Goal: Task Accomplishment & Management: Use online tool/utility

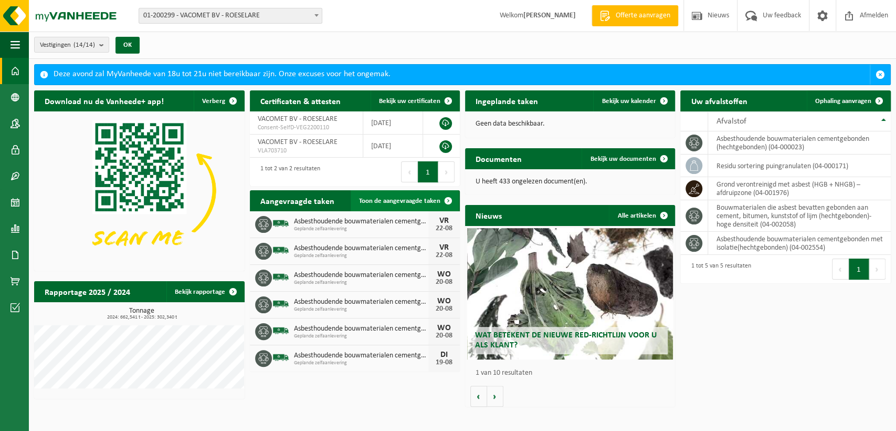
click at [423, 195] on link "Toon de aangevraagde taken" at bounding box center [405, 200] width 108 height 21
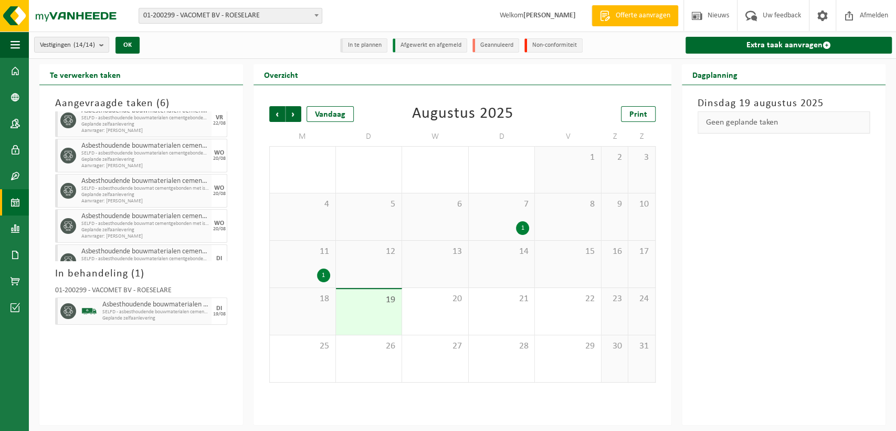
scroll to position [77, 0]
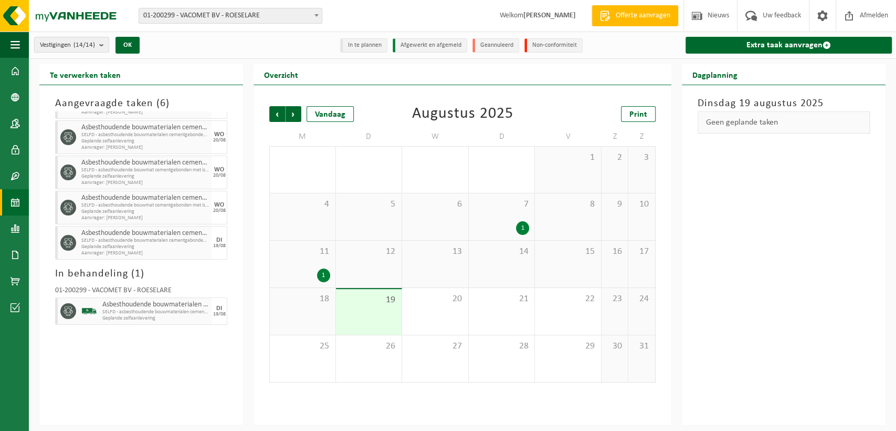
click at [223, 241] on div "VACOMET BV Asbesthoudende bouwmaterialen cementgebonden met isolatie(hechtgebon…" at bounding box center [141, 185] width 183 height 149
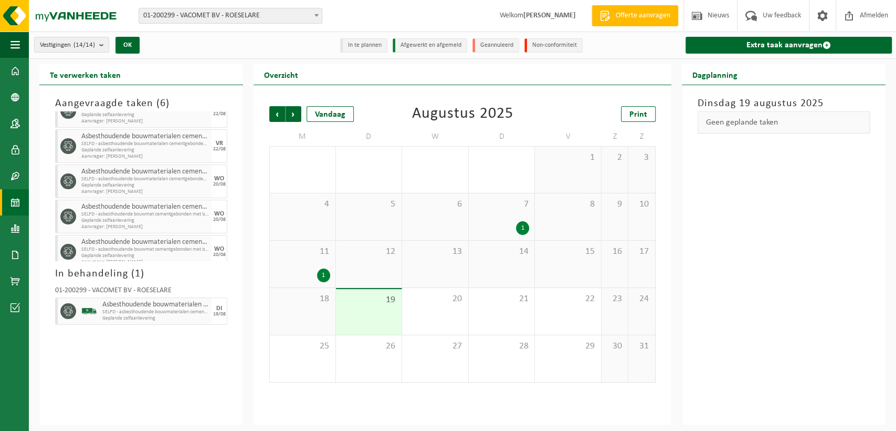
scroll to position [0, 0]
click at [18, 75] on span at bounding box center [15, 71] width 9 height 26
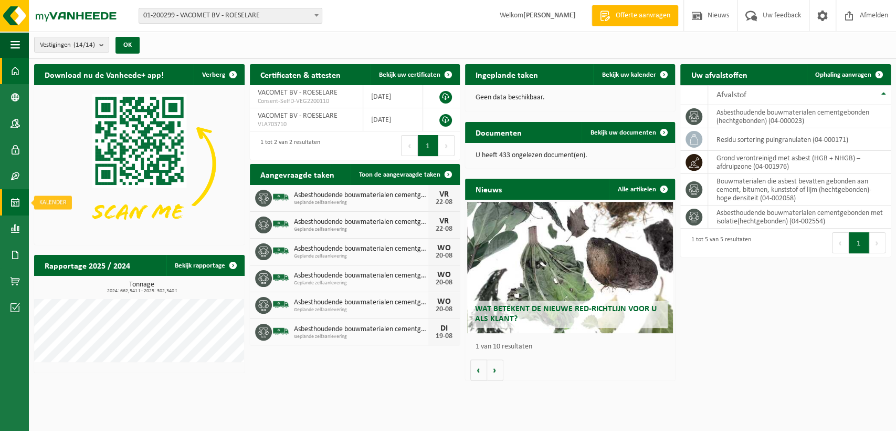
click at [17, 196] on span at bounding box center [15, 202] width 9 height 26
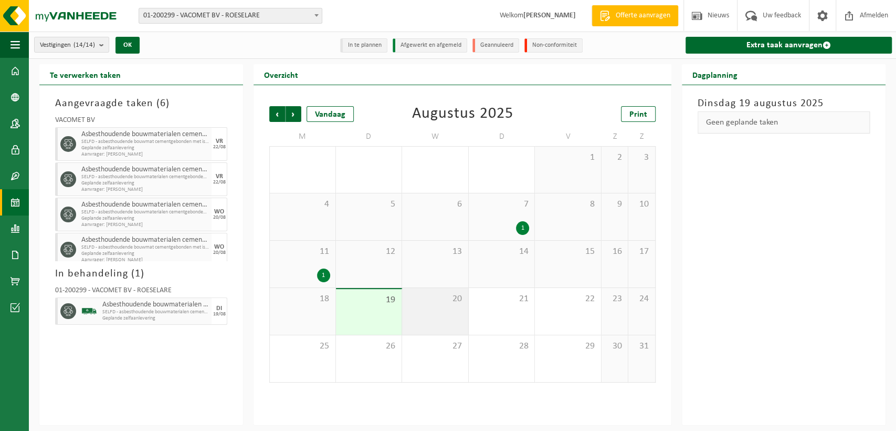
click at [443, 306] on div "20" at bounding box center [435, 311] width 66 height 47
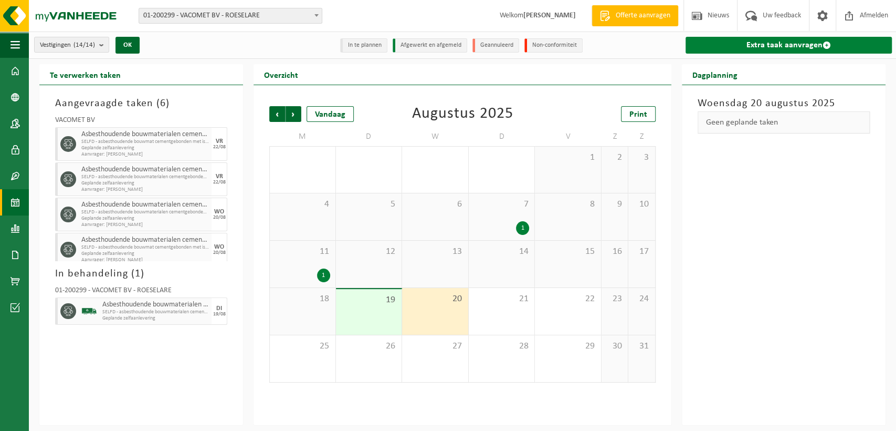
click at [808, 45] on link "Extra taak aanvragen" at bounding box center [789, 45] width 206 height 17
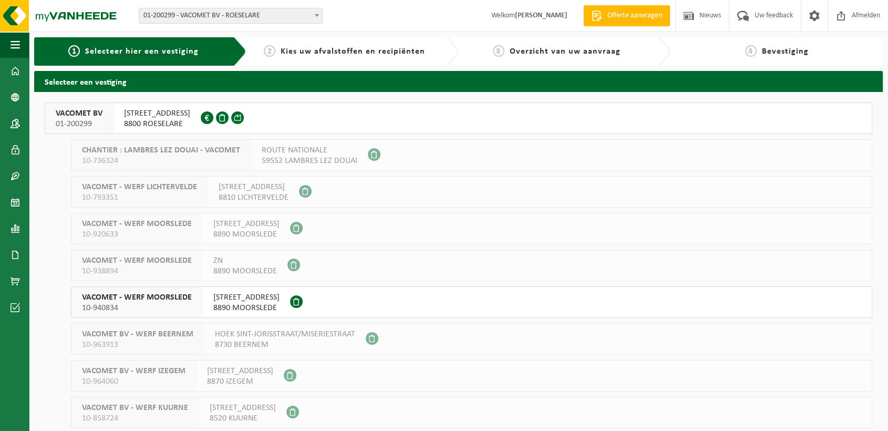
click at [171, 119] on span "8800 ROESELARE" at bounding box center [157, 124] width 66 height 11
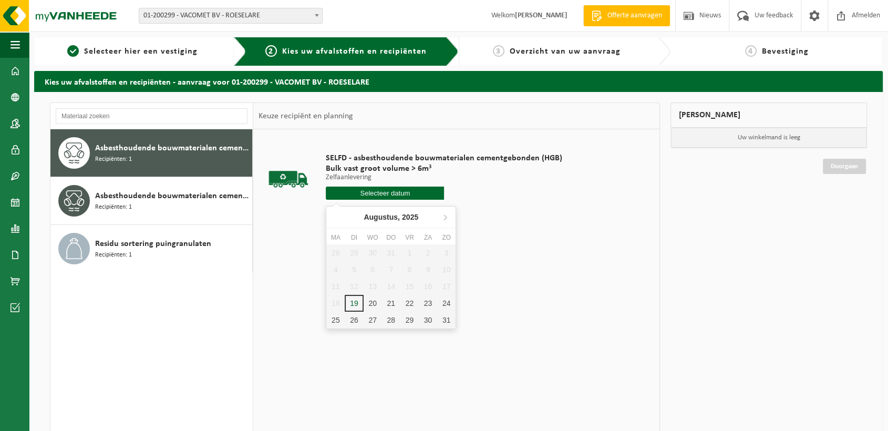
click at [416, 193] on input "text" at bounding box center [385, 192] width 118 height 13
click at [369, 304] on div "20" at bounding box center [372, 303] width 18 height 17
type input "Van 2025-08-20"
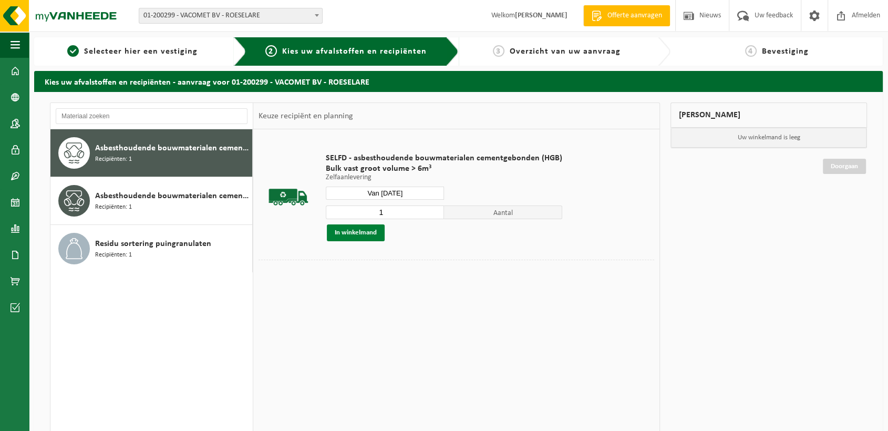
click at [361, 235] on button "In winkelmand" at bounding box center [356, 232] width 58 height 17
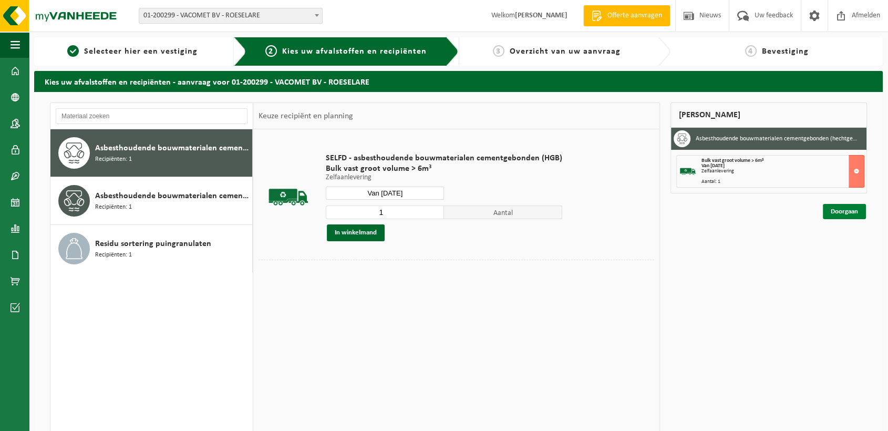
click at [842, 216] on link "Doorgaan" at bounding box center [843, 211] width 43 height 15
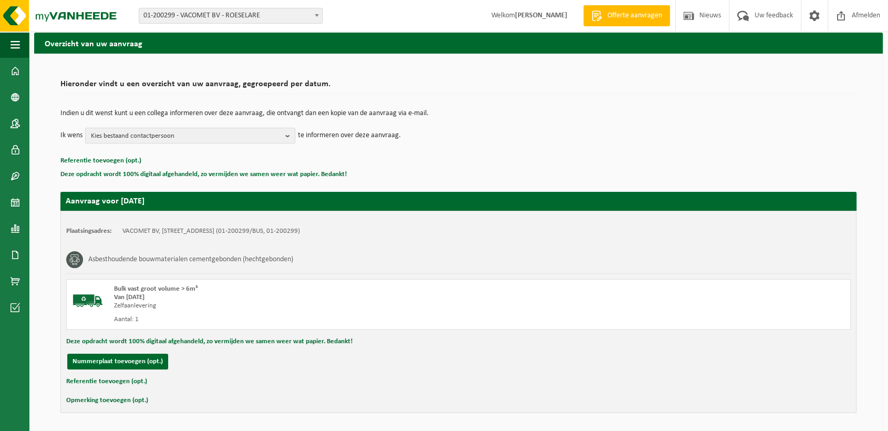
scroll to position [73, 0]
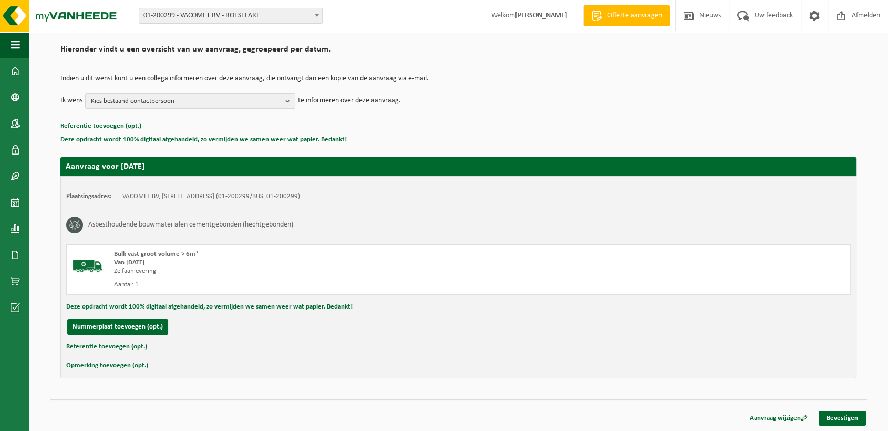
click at [113, 347] on button "Referentie toevoegen (opt.)" at bounding box center [106, 347] width 81 height 14
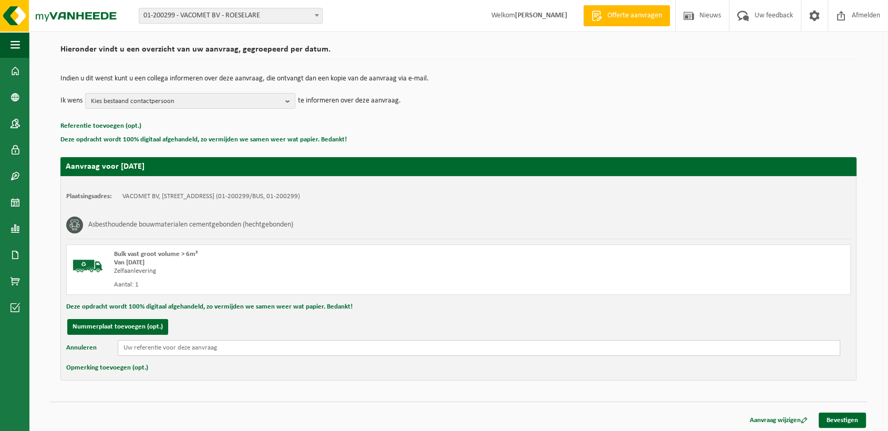
click at [167, 344] on input "text" at bounding box center [479, 348] width 722 height 16
drag, startPoint x: 166, startPoint y: 343, endPoint x: 434, endPoint y: 322, distance: 268.7
click at [451, 305] on div "Deze opdracht wordt 100% digitaal afgehandeld, zo vermijden we samen weer wat p…" at bounding box center [458, 307] width 784 height 14
click at [403, 350] on input "text" at bounding box center [479, 348] width 722 height 16
paste input "Beukendreef 2 Wingene"
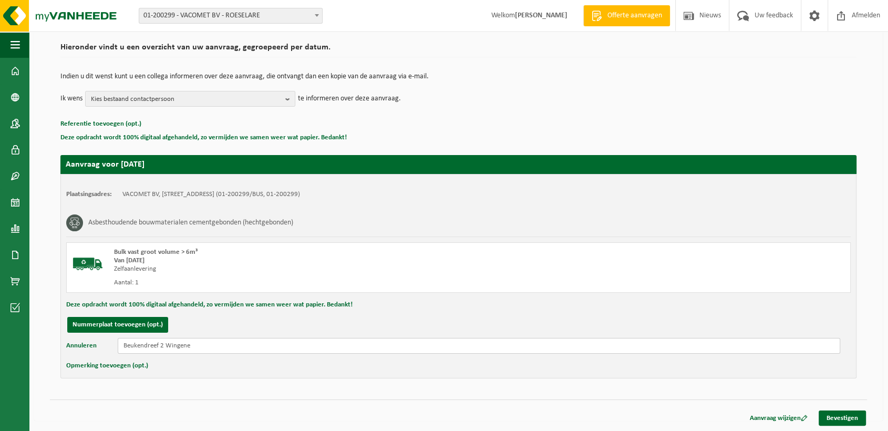
scroll to position [76, 0]
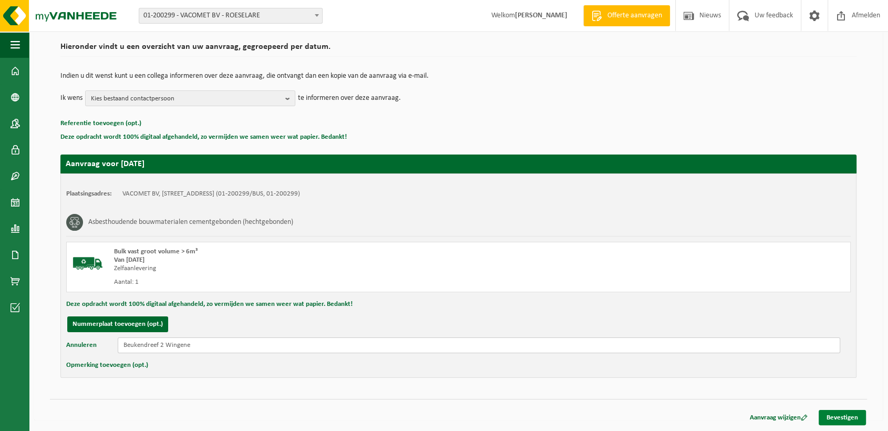
type input "Beukendreef 2 Wingene"
click at [848, 417] on link "Bevestigen" at bounding box center [841, 417] width 47 height 15
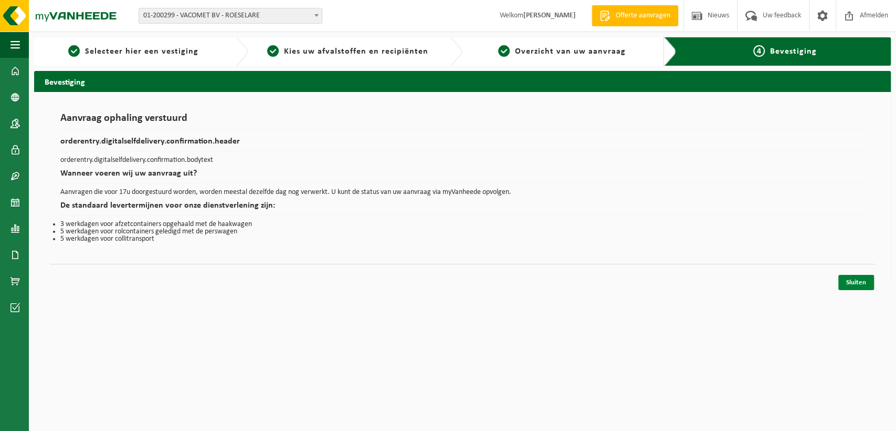
click at [855, 280] on link "Sluiten" at bounding box center [857, 282] width 36 height 15
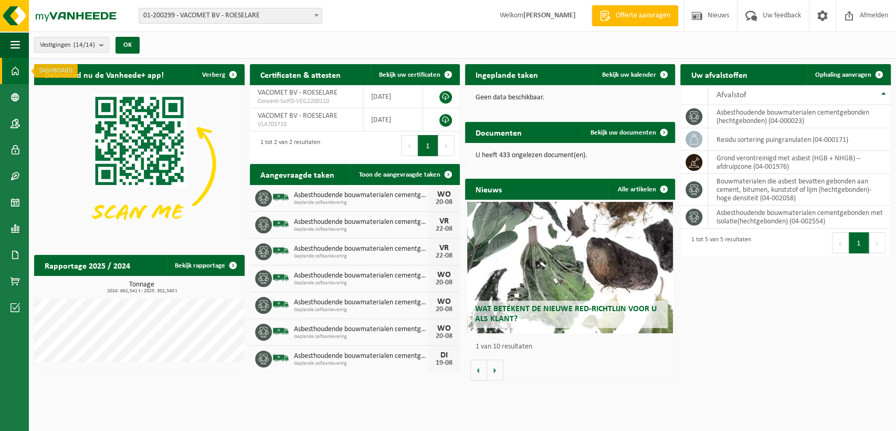
click at [14, 70] on span at bounding box center [15, 71] width 9 height 26
click at [16, 200] on span at bounding box center [15, 202] width 9 height 26
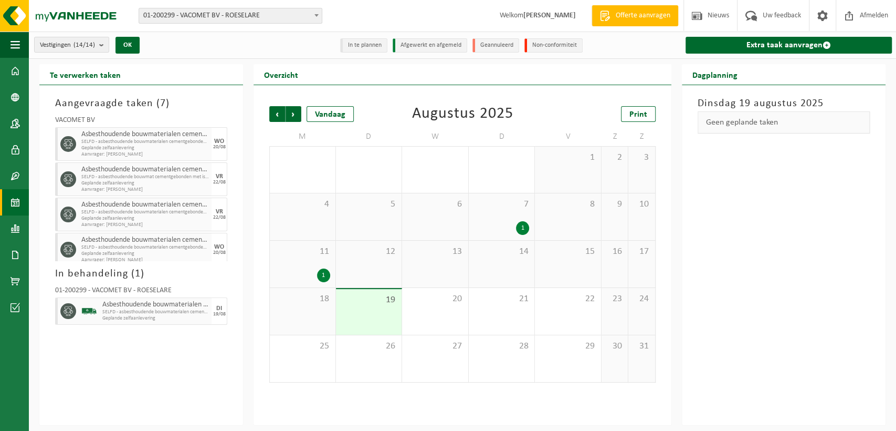
scroll to position [15, 0]
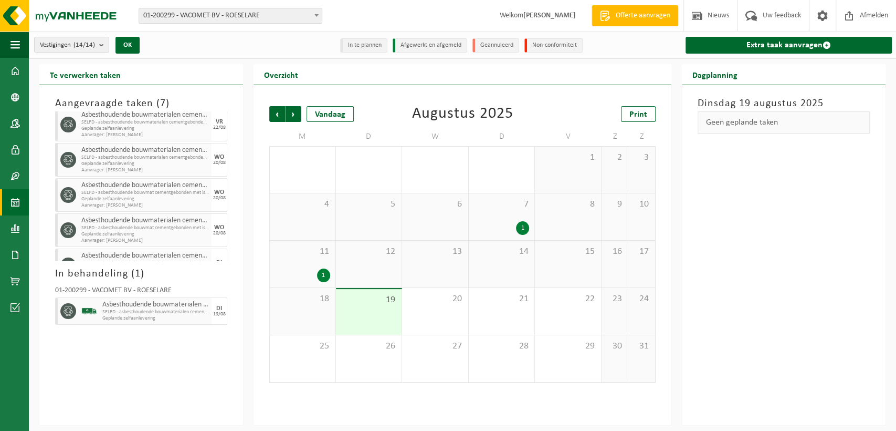
click at [232, 217] on div "VACOMET BV Asbesthoudende bouwmaterialen cementgebonden (hechtgebonden) SELFD -…" at bounding box center [141, 185] width 183 height 149
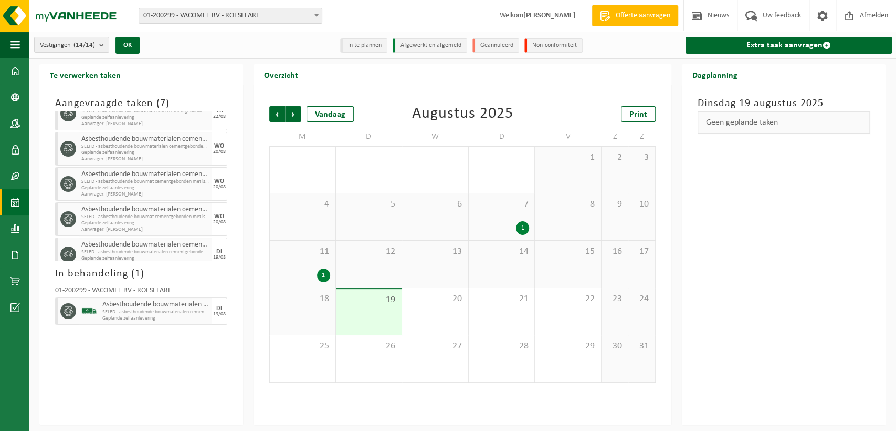
scroll to position [111, 0]
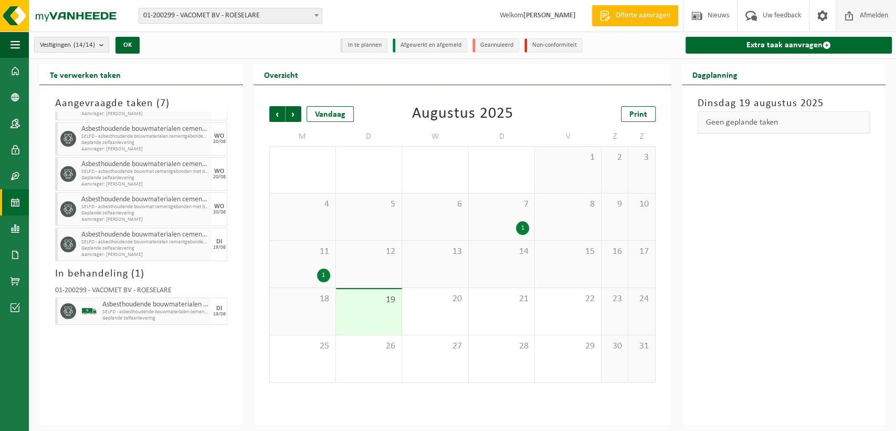
click at [860, 9] on span "Afmelden" at bounding box center [875, 15] width 34 height 31
